Goal: Navigation & Orientation: Find specific page/section

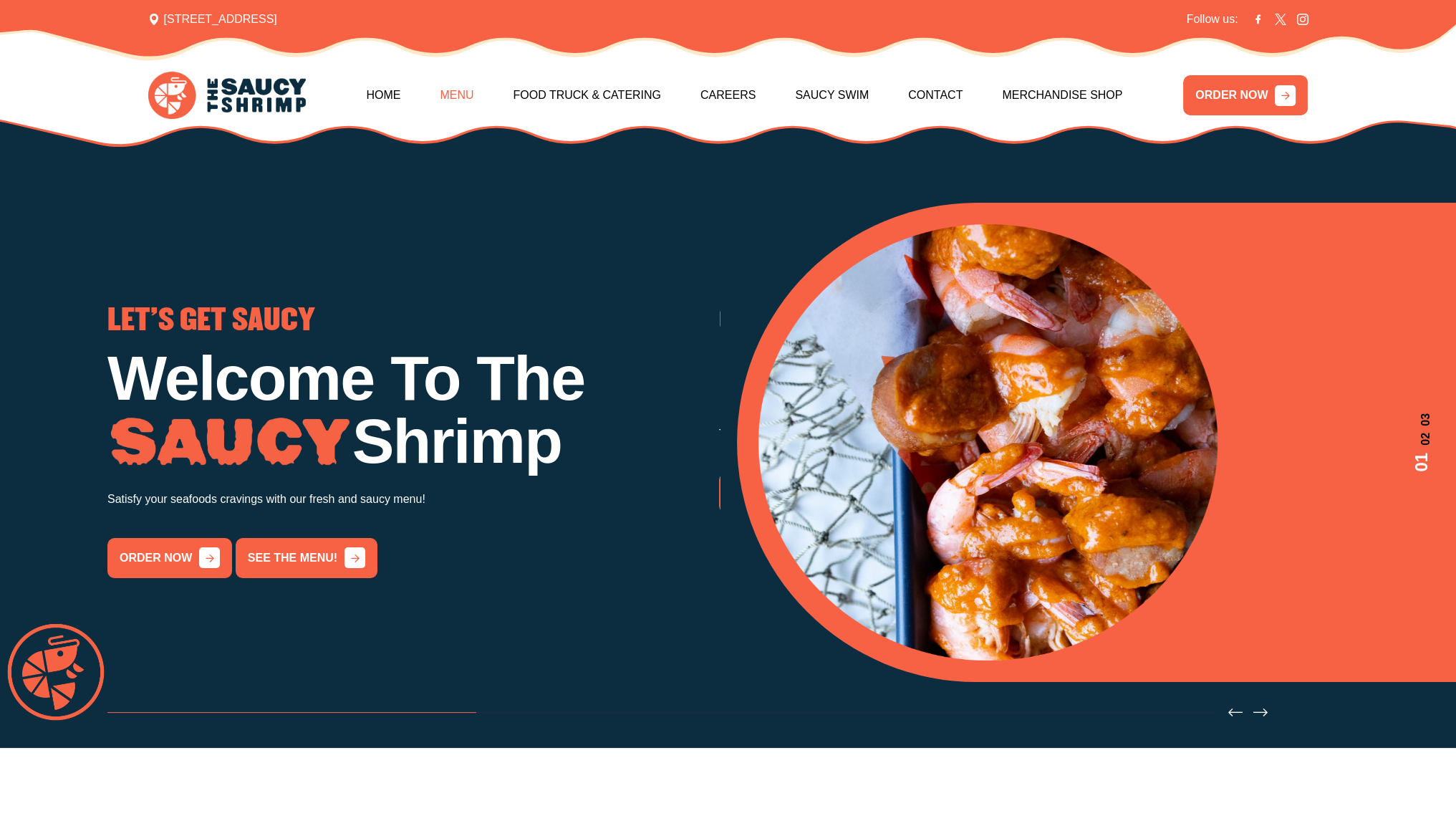
click at [465, 103] on link "Menu" at bounding box center [456, 95] width 34 height 62
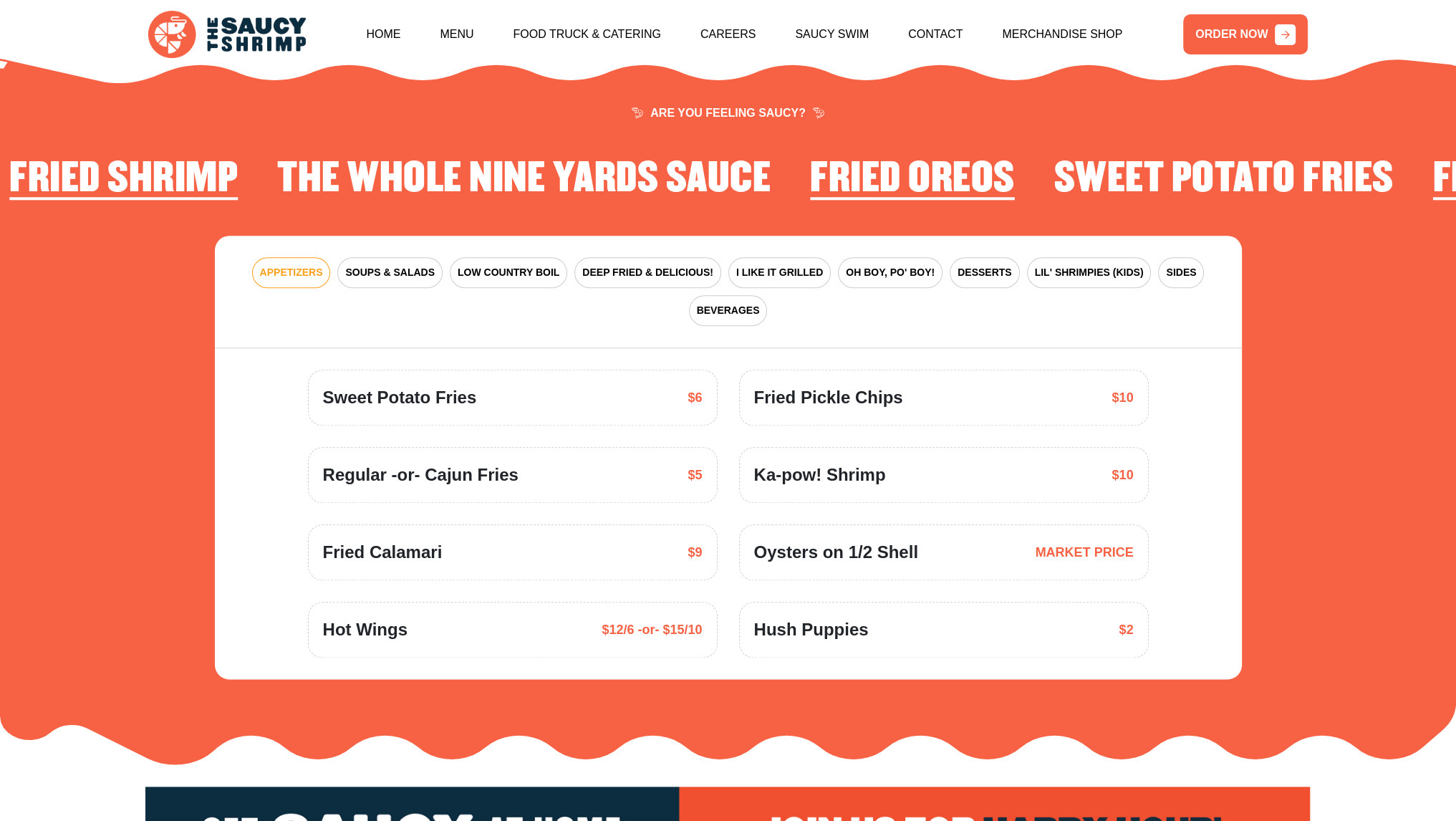
scroll to position [2104, 0]
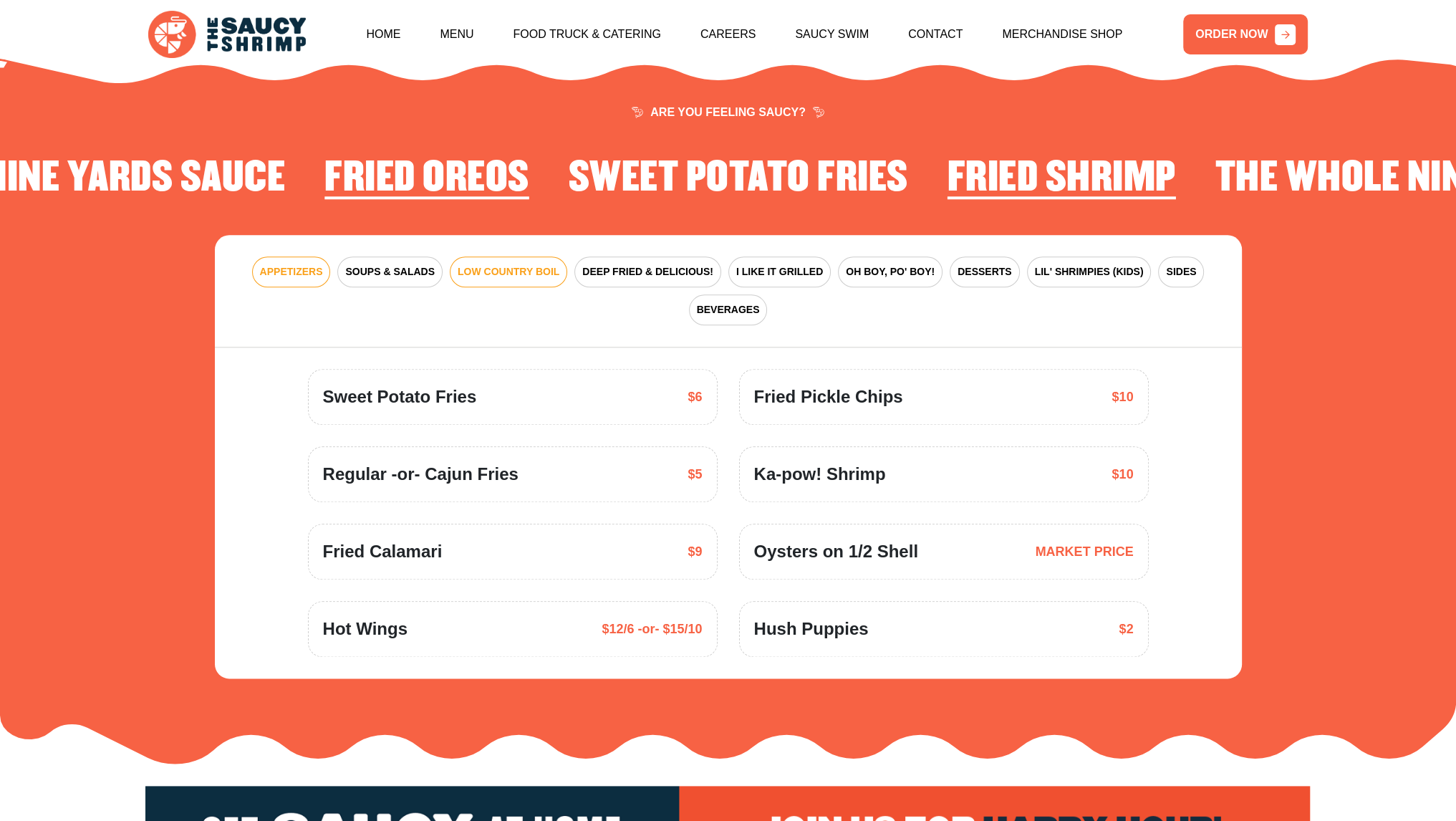
click at [537, 262] on button "LOW COUNTRY BOIL" at bounding box center [508, 272] width 118 height 31
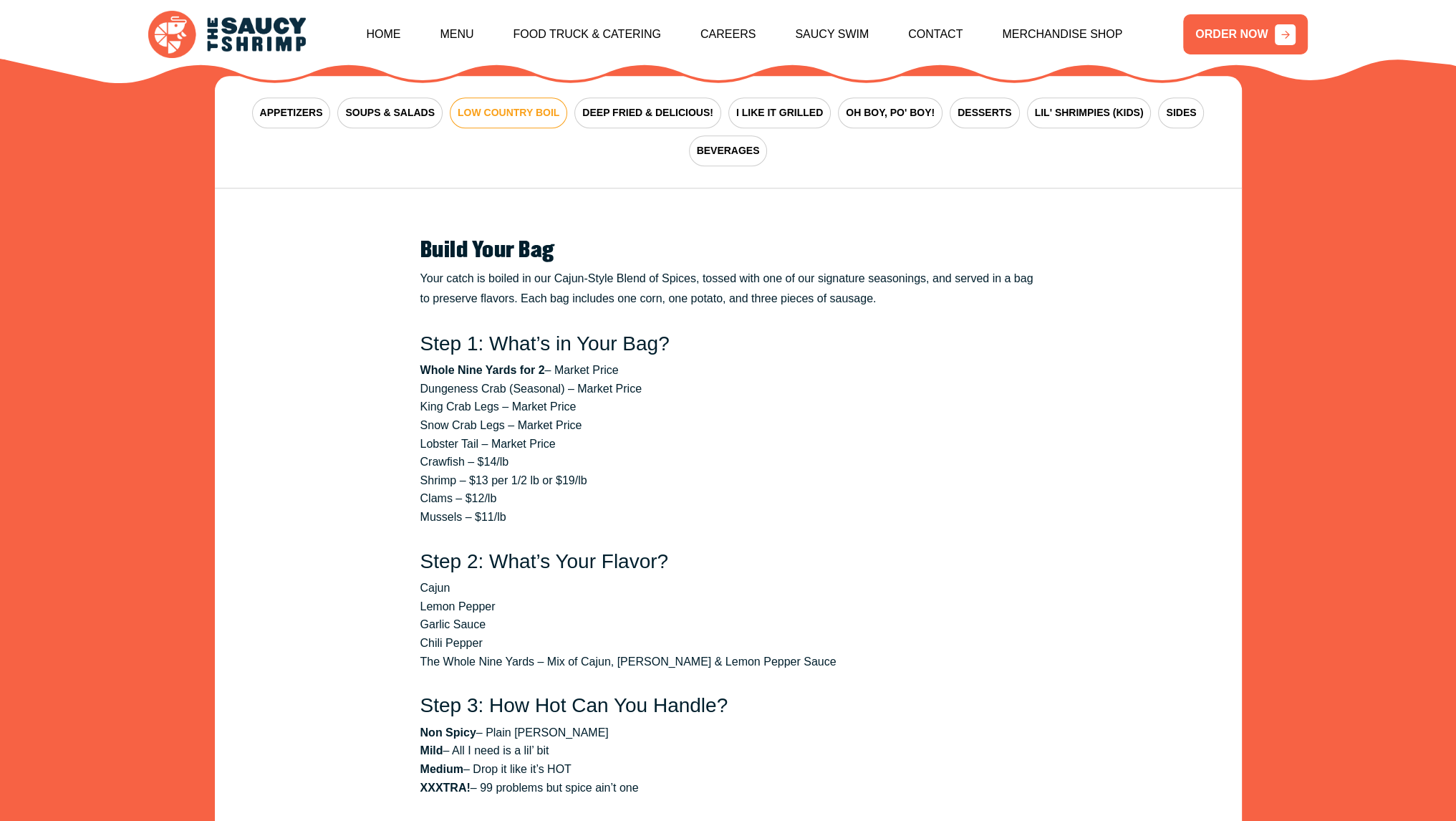
scroll to position [2390, 0]
